Goal: Information Seeking & Learning: Learn about a topic

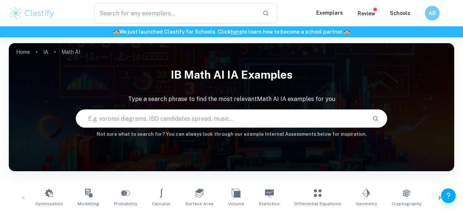
click at [0, 0] on input "radio" at bounding box center [0, 0] width 0 height 0
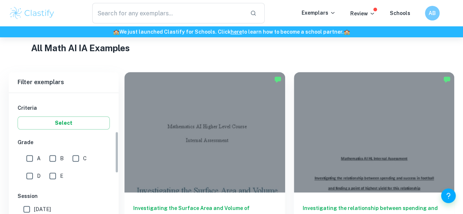
scroll to position [215, 0]
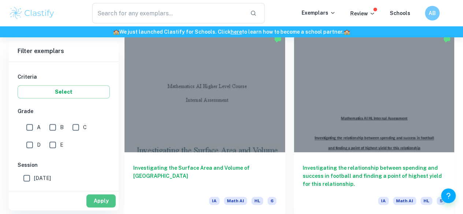
click at [99, 199] on button "Apply" at bounding box center [100, 201] width 29 height 13
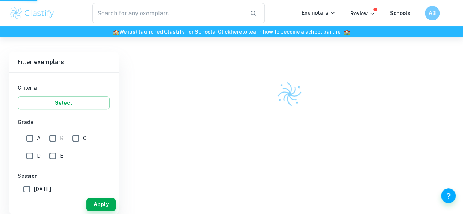
scroll to position [191, 0]
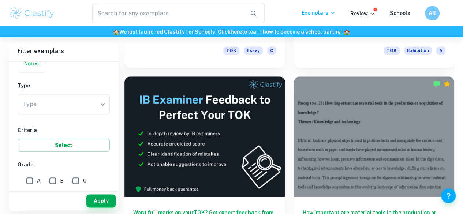
scroll to position [330, 0]
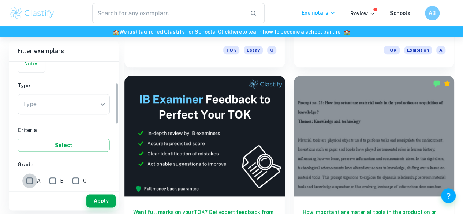
click at [29, 183] on input "A" at bounding box center [29, 181] width 15 height 15
checkbox input "true"
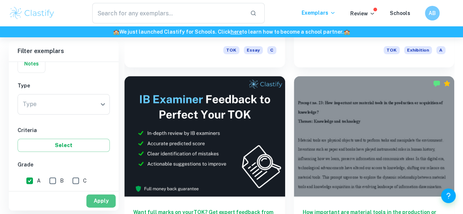
click at [104, 203] on button "Apply" at bounding box center [100, 201] width 29 height 13
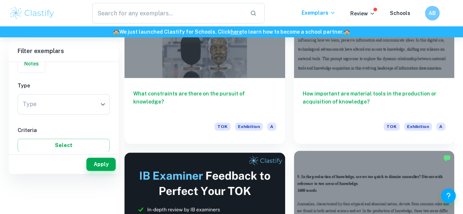
scroll to position [131, 0]
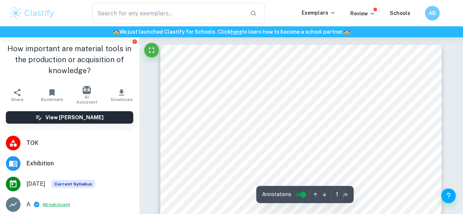
scroll to position [10, 0]
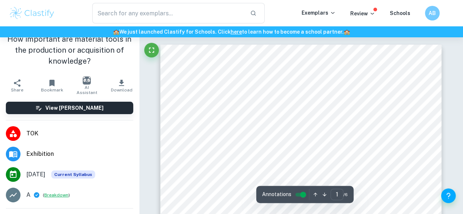
click at [59, 192] on button "Breakdown" at bounding box center [56, 195] width 24 height 7
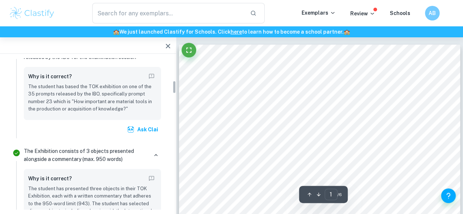
scroll to position [0, 0]
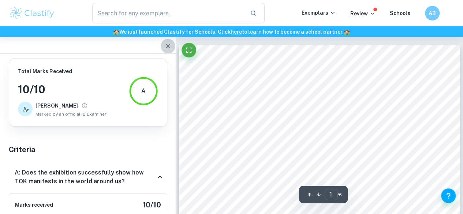
click at [172, 45] on icon "button" at bounding box center [168, 46] width 9 height 9
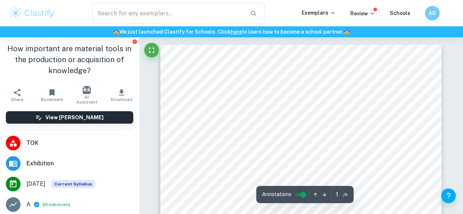
scroll to position [147, 0]
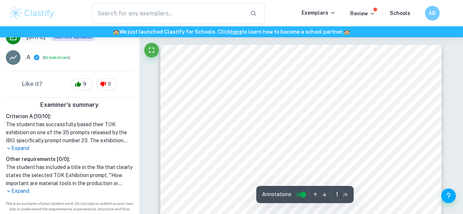
click at [23, 193] on p "Expand" at bounding box center [69, 192] width 127 height 8
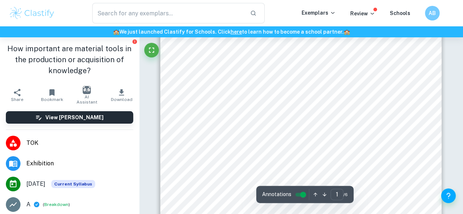
scroll to position [240, 0]
